Goal: Information Seeking & Learning: Compare options

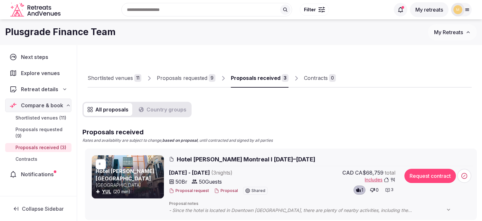
click at [247, 78] on div "Proposals received" at bounding box center [256, 78] width 50 height 8
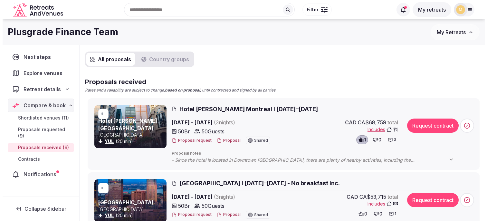
scroll to position [46, 0]
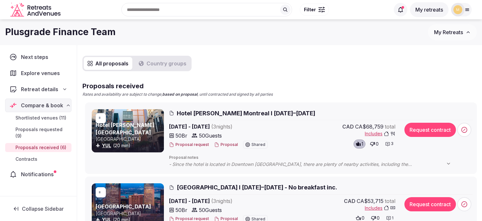
click at [259, 112] on span "Hotel [PERSON_NAME] Montreal I [DATE]–[DATE]" at bounding box center [246, 113] width 139 height 8
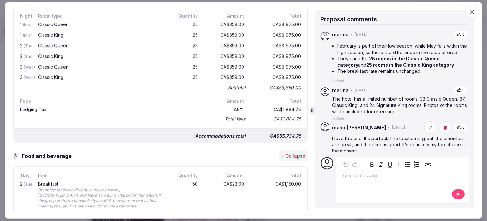
scroll to position [269, 0]
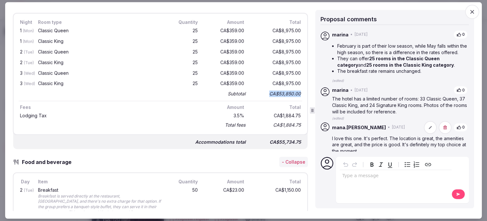
drag, startPoint x: 264, startPoint y: 93, endPoint x: 297, endPoint y: 93, distance: 32.2
click at [297, 93] on div "CA$53,850.00" at bounding box center [277, 93] width 52 height 9
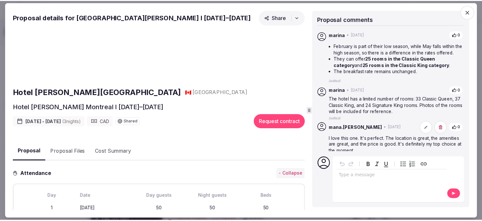
scroll to position [9, 0]
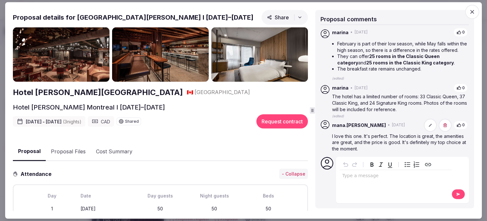
click at [476, 11] on span "button" at bounding box center [472, 12] width 14 height 14
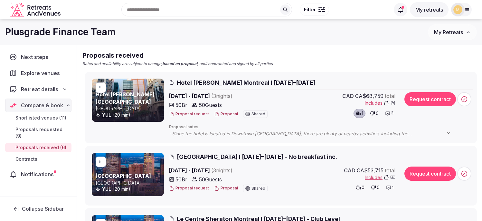
scroll to position [55, 0]
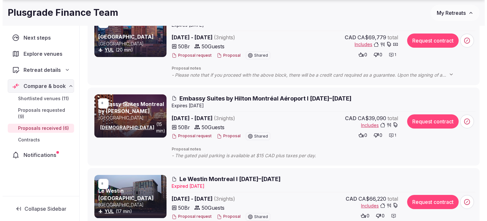
scroll to position [279, 0]
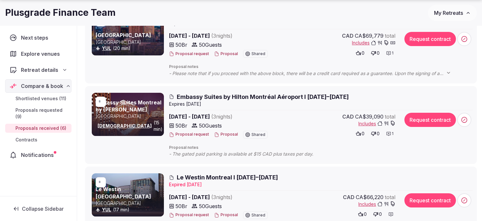
click at [243, 96] on span "Embassy Suites by Hilton Montréal Aéroport I [DATE]–[DATE]" at bounding box center [263, 97] width 172 height 8
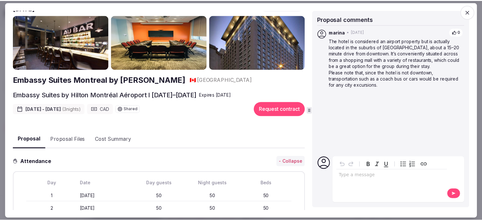
scroll to position [0, 0]
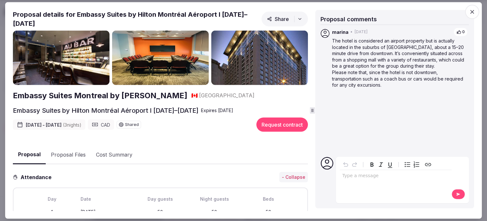
click at [473, 15] on icon "button" at bounding box center [472, 12] width 6 height 6
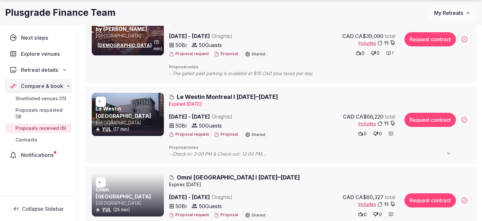
scroll to position [362, 0]
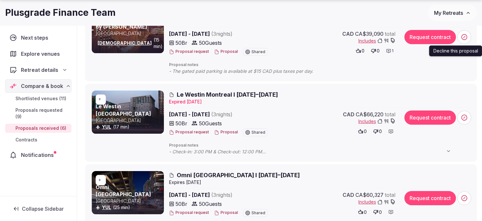
click at [466, 35] on icon at bounding box center [465, 37] width 6 height 6
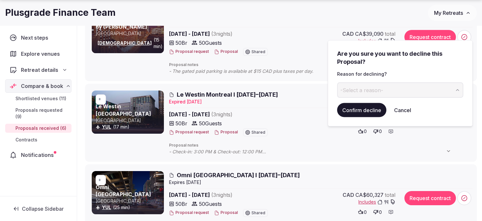
click at [350, 91] on span "-Select a reason-" at bounding box center [362, 89] width 43 height 7
click at [357, 112] on button "Confirm decline" at bounding box center [361, 110] width 49 height 14
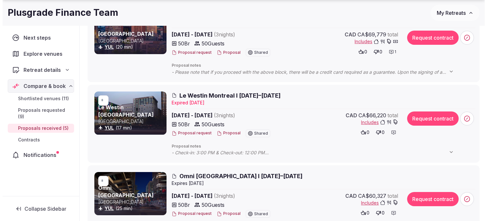
scroll to position [283, 0]
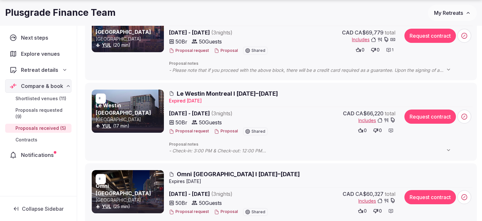
click at [195, 132] on button "Proposal request" at bounding box center [189, 131] width 40 height 5
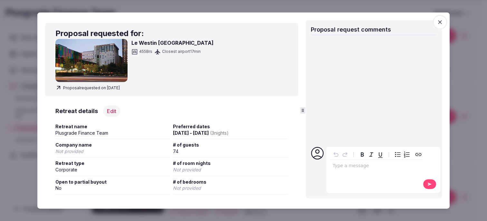
click at [439, 22] on icon "button" at bounding box center [440, 22] width 6 height 6
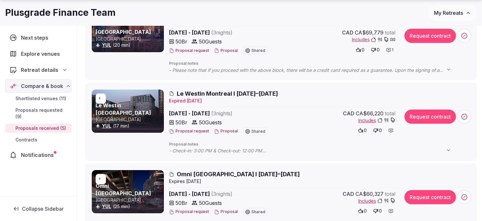
click at [227, 134] on div "Proposal request Proposal Shared" at bounding box center [225, 132] width 113 height 8
click at [227, 132] on button "Proposal" at bounding box center [226, 131] width 24 height 5
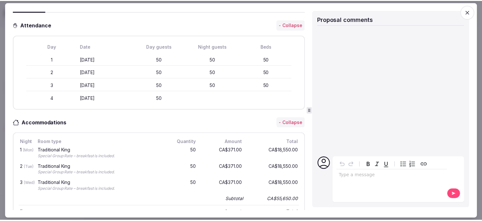
scroll to position [117, 0]
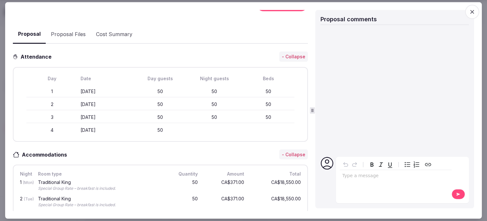
click at [474, 13] on icon "button" at bounding box center [472, 12] width 6 height 6
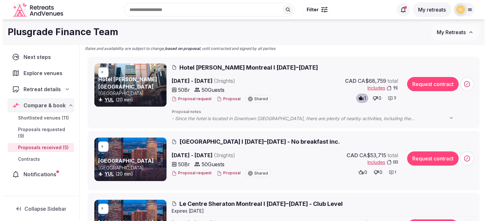
scroll to position [92, 0]
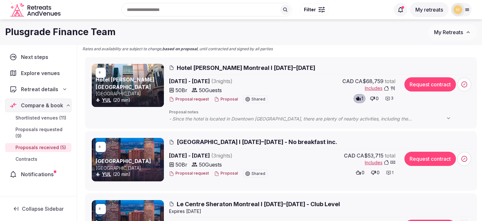
click at [229, 99] on button "Proposal" at bounding box center [226, 99] width 24 height 5
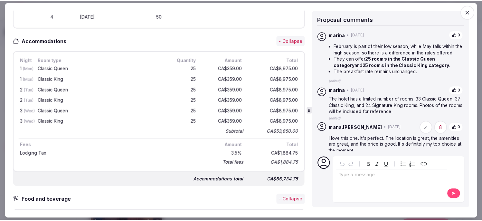
scroll to position [268, 0]
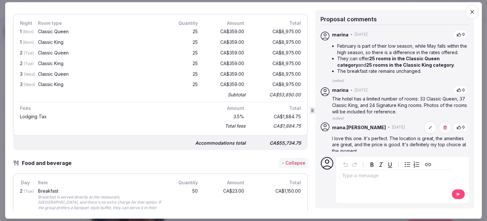
click at [471, 10] on icon "button" at bounding box center [472, 12] width 6 height 6
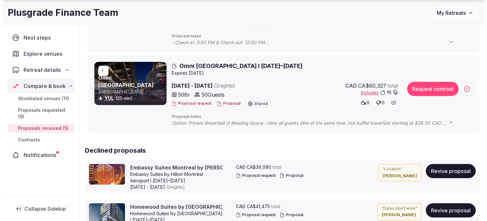
scroll to position [392, 0]
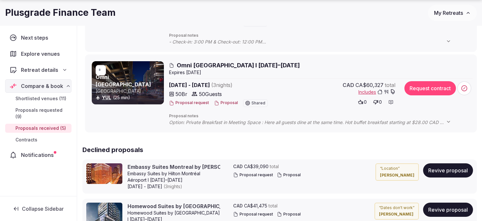
click at [229, 102] on button "Proposal" at bounding box center [226, 102] width 24 height 5
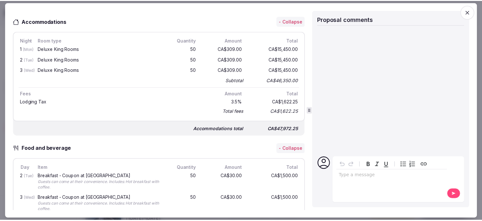
scroll to position [248, 0]
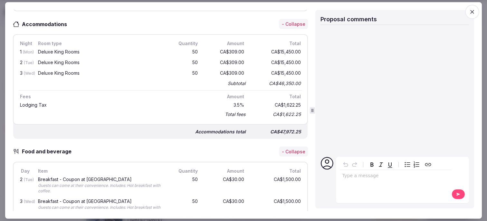
click at [475, 12] on icon "button" at bounding box center [472, 12] width 6 height 6
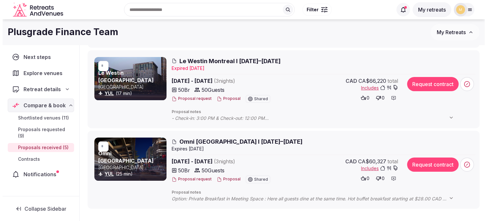
scroll to position [309, 0]
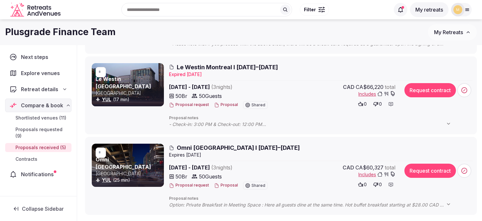
click at [228, 104] on button "Proposal" at bounding box center [226, 104] width 24 height 5
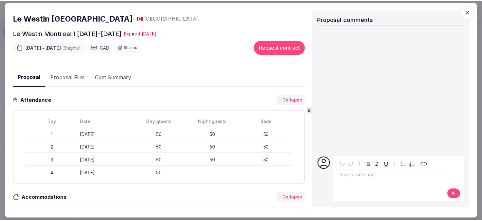
scroll to position [0, 0]
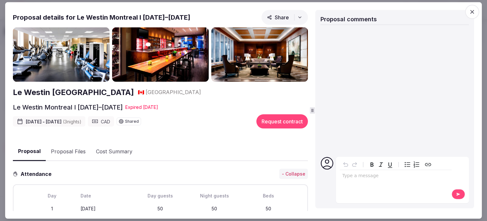
click at [476, 12] on span "button" at bounding box center [472, 12] width 14 height 14
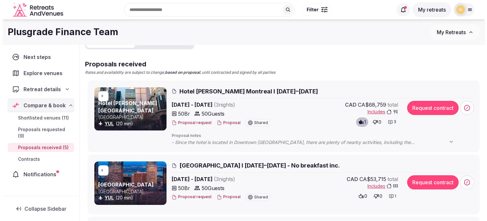
scroll to position [62, 0]
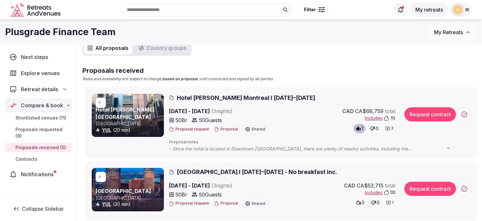
click at [228, 130] on button "Proposal" at bounding box center [226, 129] width 24 height 5
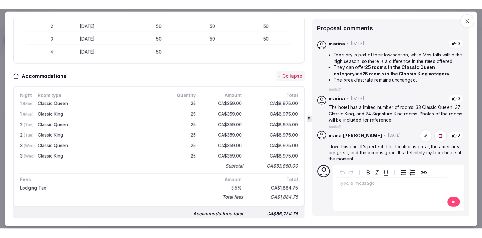
scroll to position [208, 0]
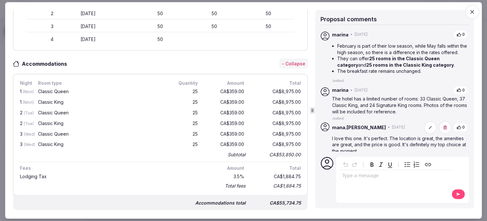
click at [472, 13] on icon "button" at bounding box center [472, 12] width 6 height 6
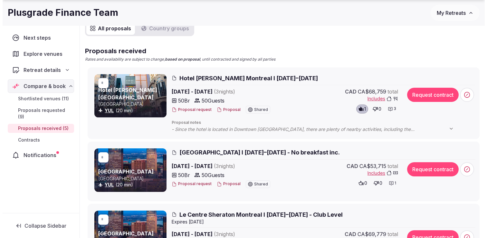
scroll to position [83, 0]
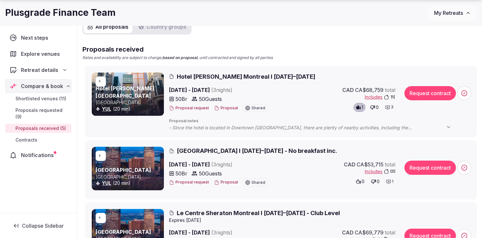
click at [227, 108] on button "Proposal" at bounding box center [226, 107] width 24 height 5
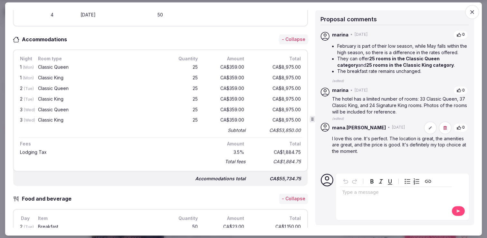
scroll to position [233, 0]
drag, startPoint x: 264, startPoint y: 126, endPoint x: 301, endPoint y: 127, distance: 36.8
click at [301, 127] on div "Night Room type Quantity Amount Total 1 (Mon) Classic Queen 25 CA$359.00 CA$8,9…" at bounding box center [160, 110] width 295 height 122
